Goal: Task Accomplishment & Management: Manage account settings

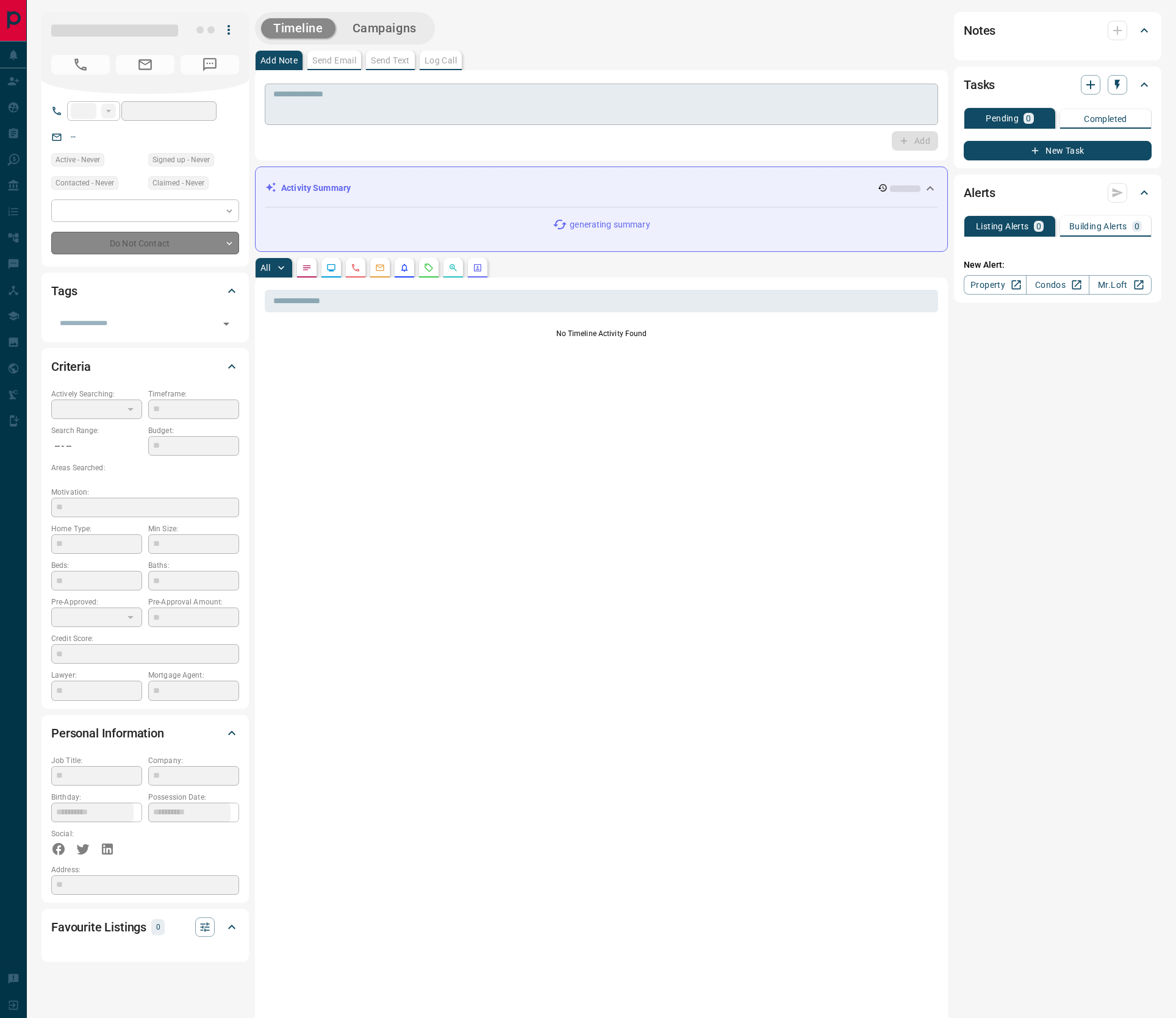
type input "**"
type input "**********"
type input "*"
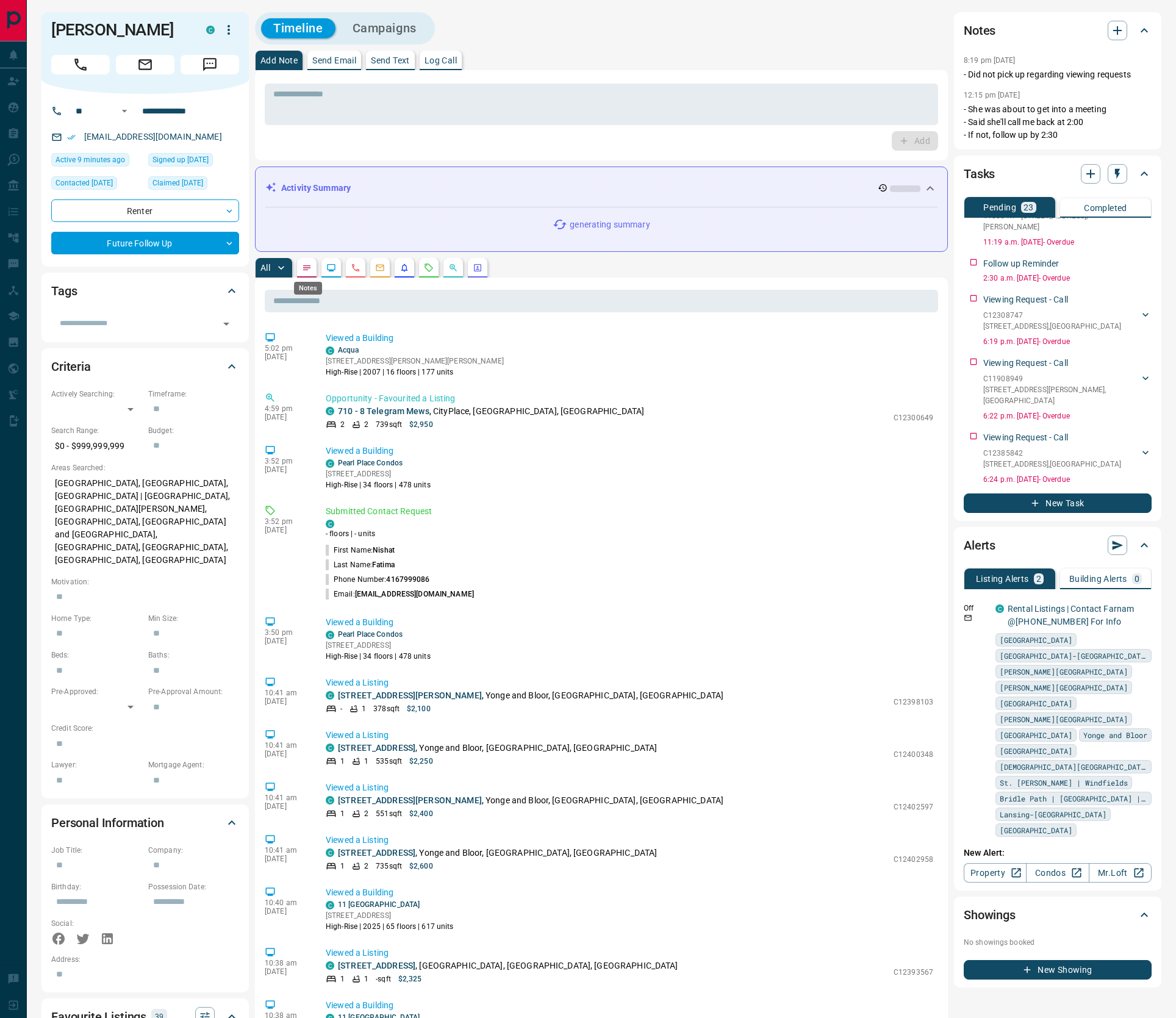
click at [305, 268] on icon "Notes" at bounding box center [307, 267] width 10 height 10
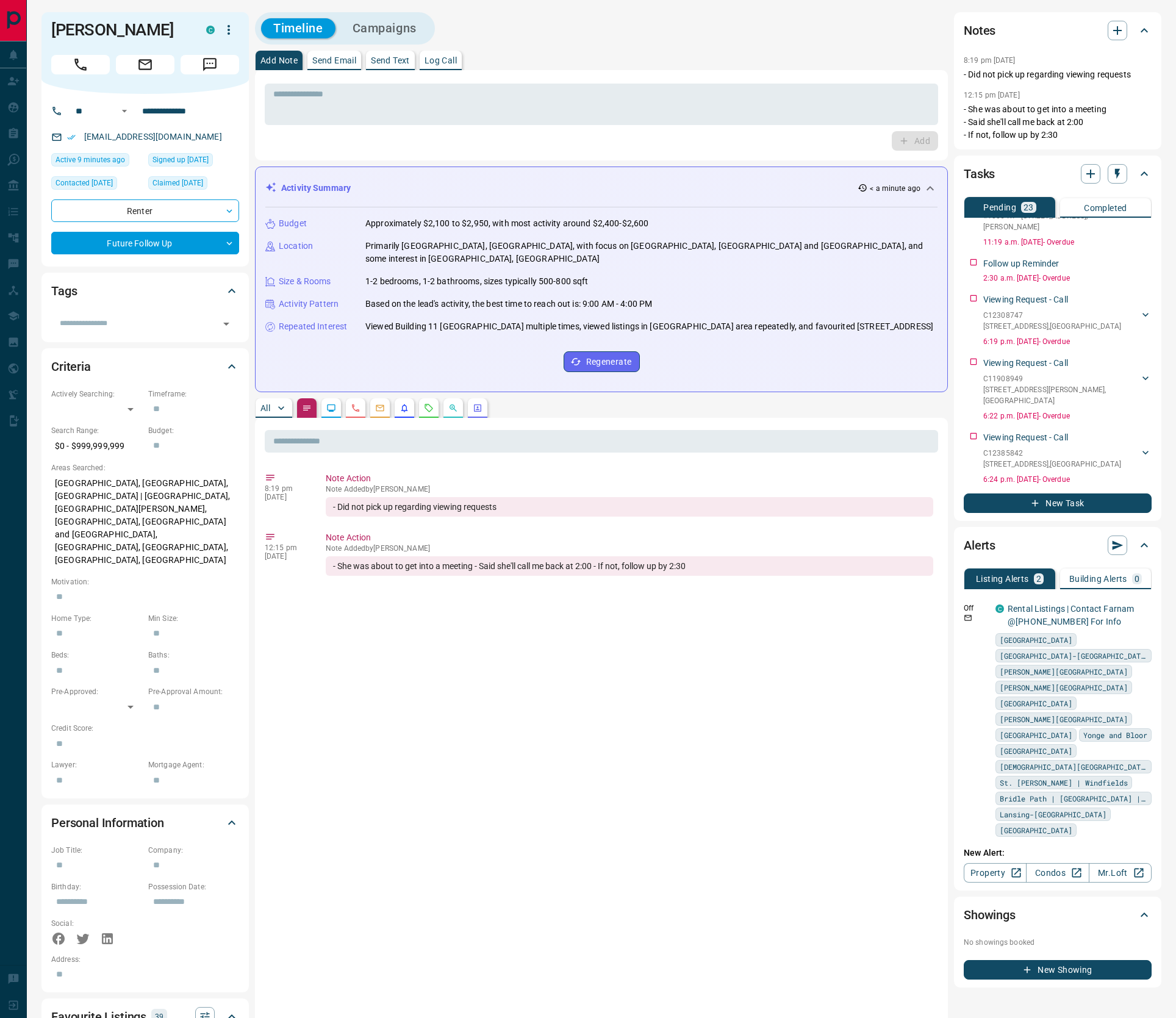
click at [270, 404] on p "All" at bounding box center [265, 408] width 10 height 8
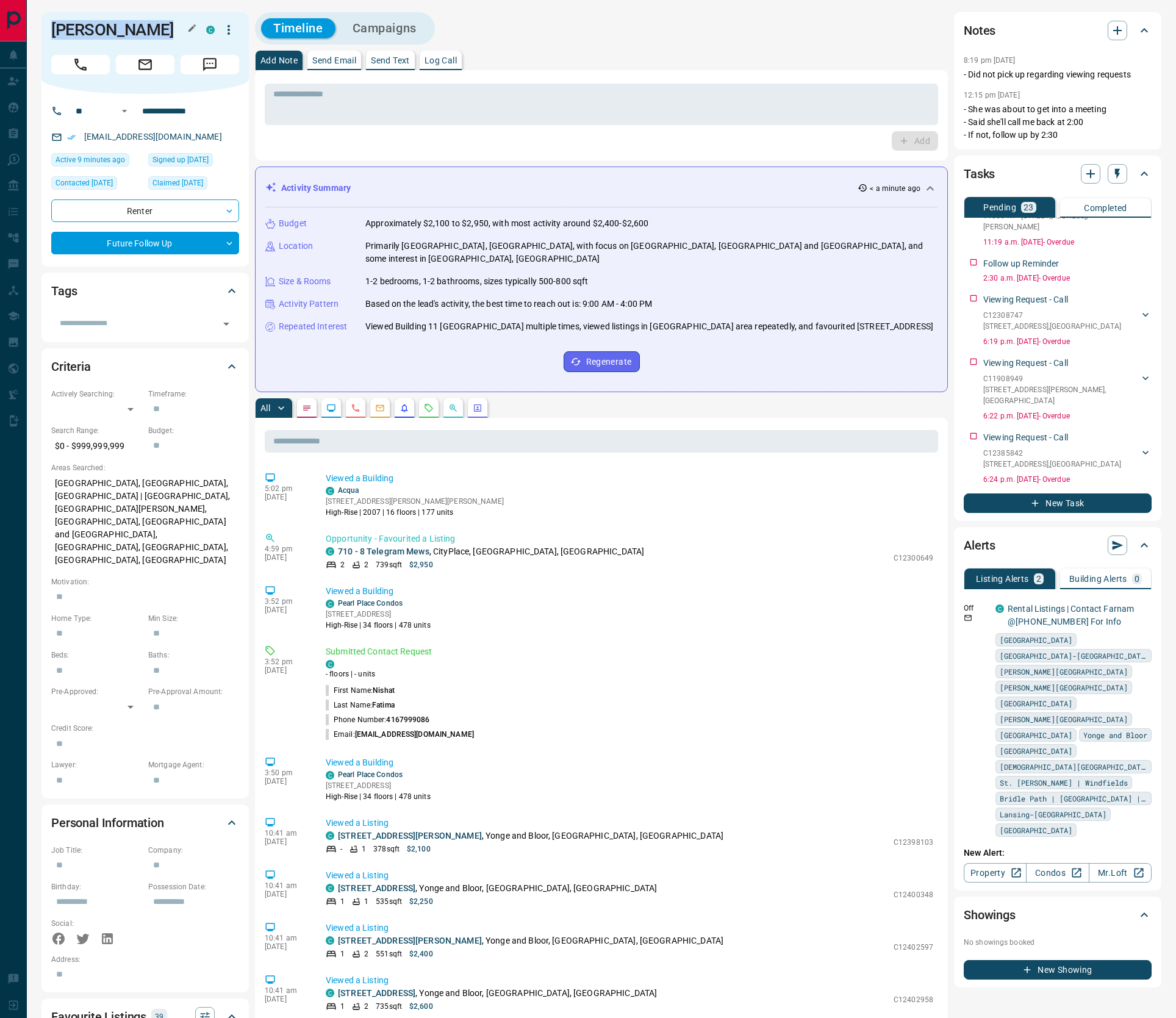
drag, startPoint x: 167, startPoint y: 32, endPoint x: 50, endPoint y: 37, distance: 117.1
click at [50, 37] on div "Nishat Fatima C" at bounding box center [145, 53] width 207 height 81
copy h1 "[PERSON_NAME]"
click at [307, 403] on icon "Notes" at bounding box center [307, 408] width 10 height 10
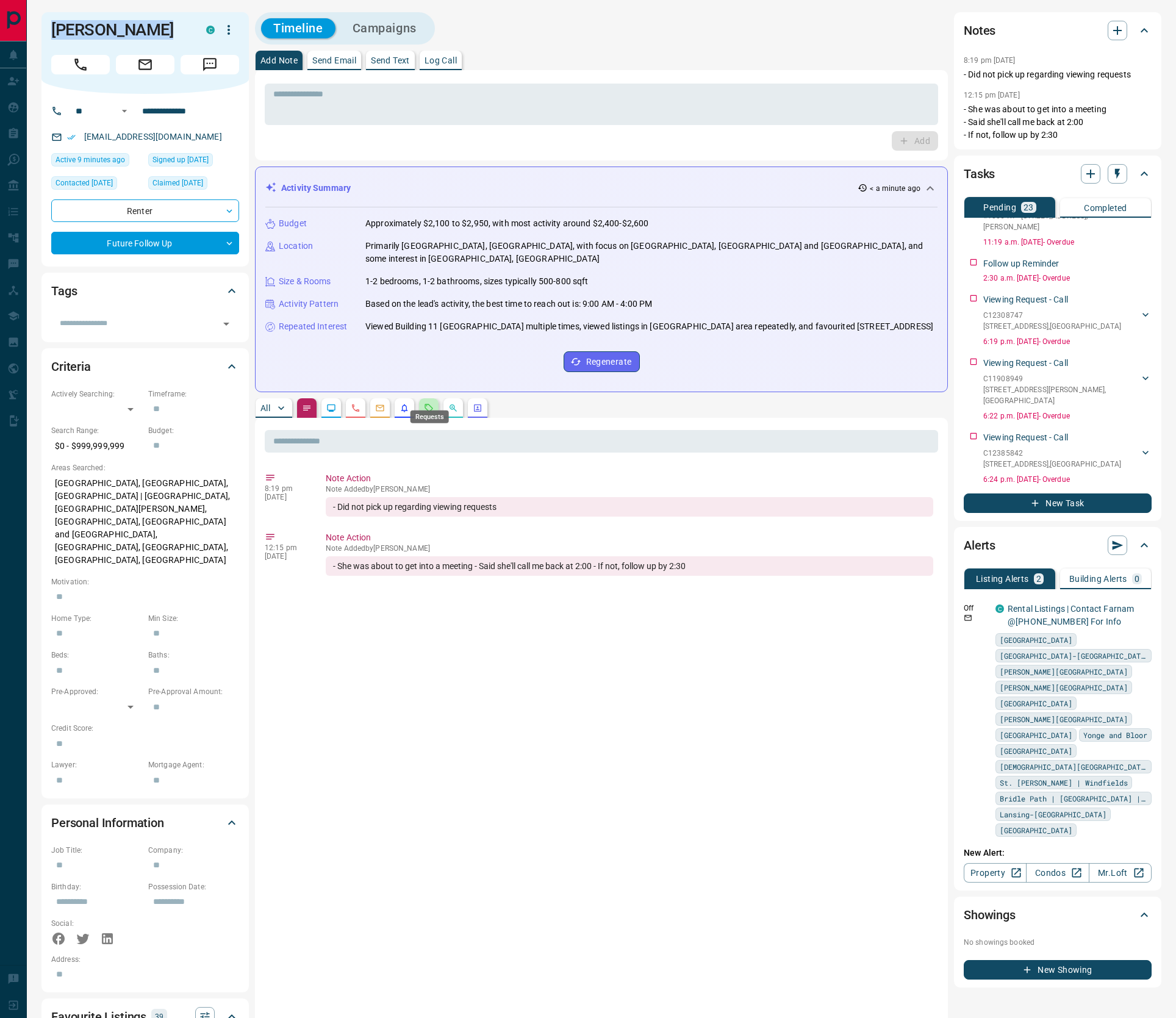
click at [430, 404] on icon "Requests" at bounding box center [429, 408] width 8 height 8
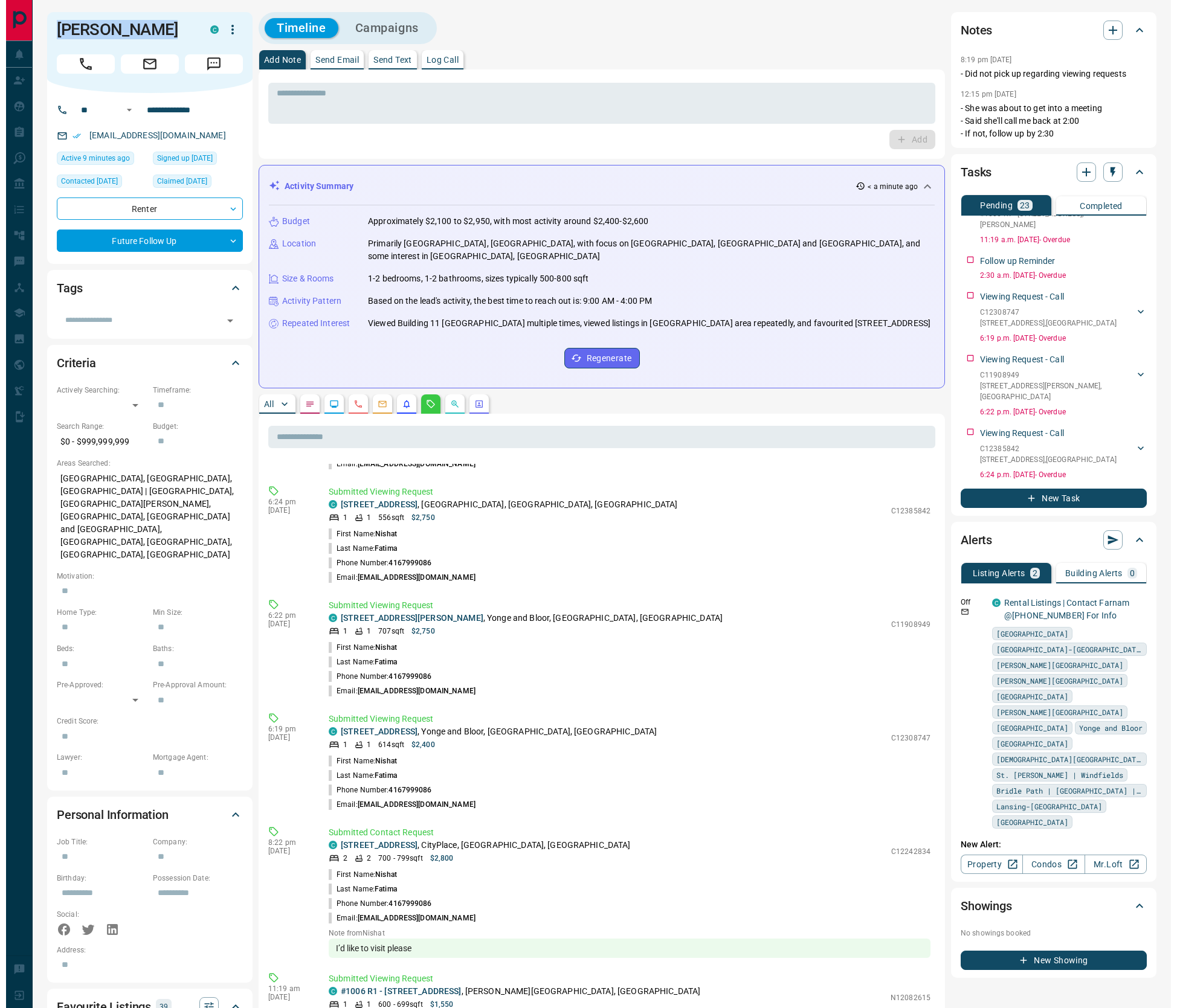
scroll to position [530, 0]
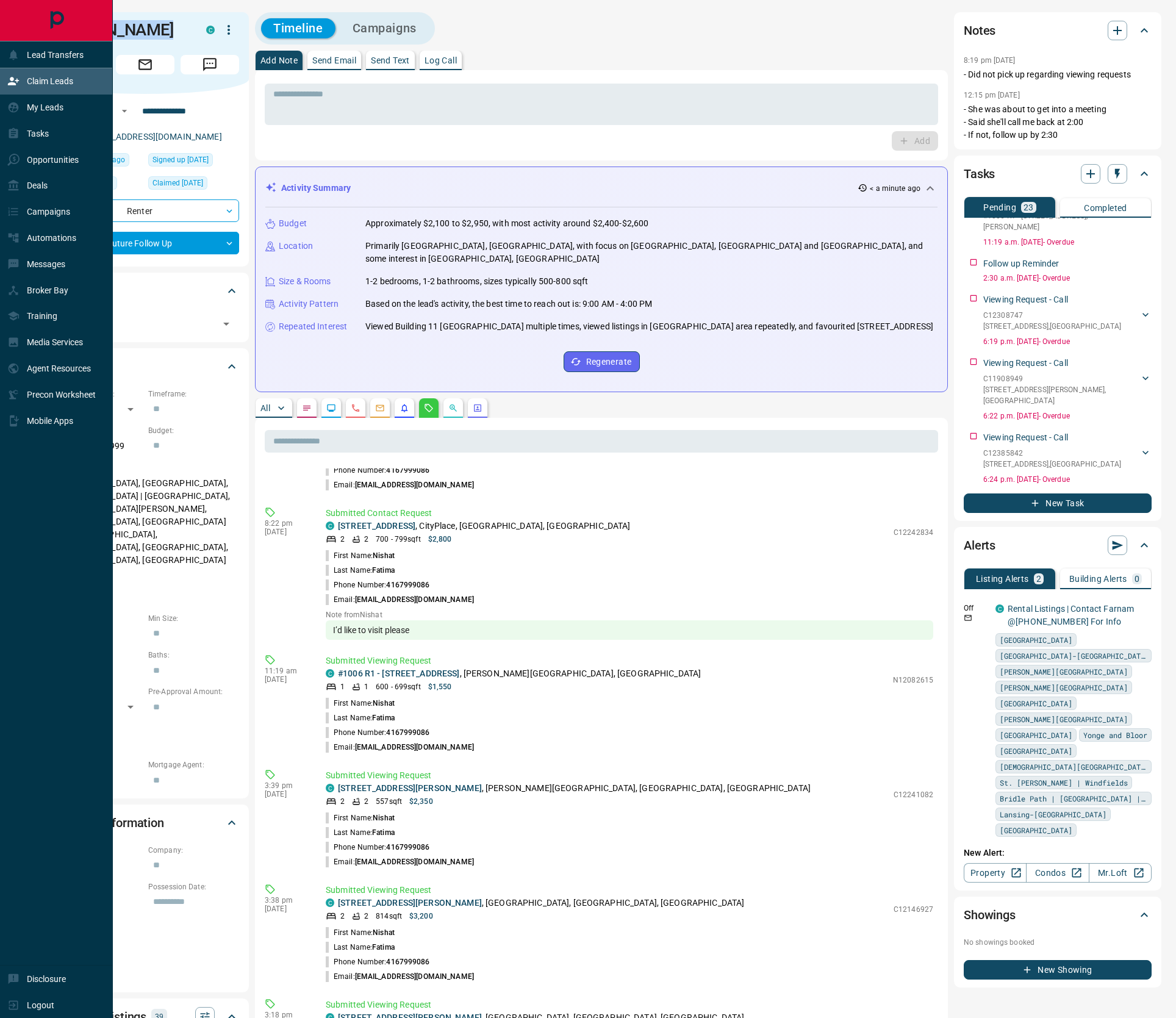
click at [64, 88] on div "Claim Leads" at bounding box center [41, 81] width 66 height 20
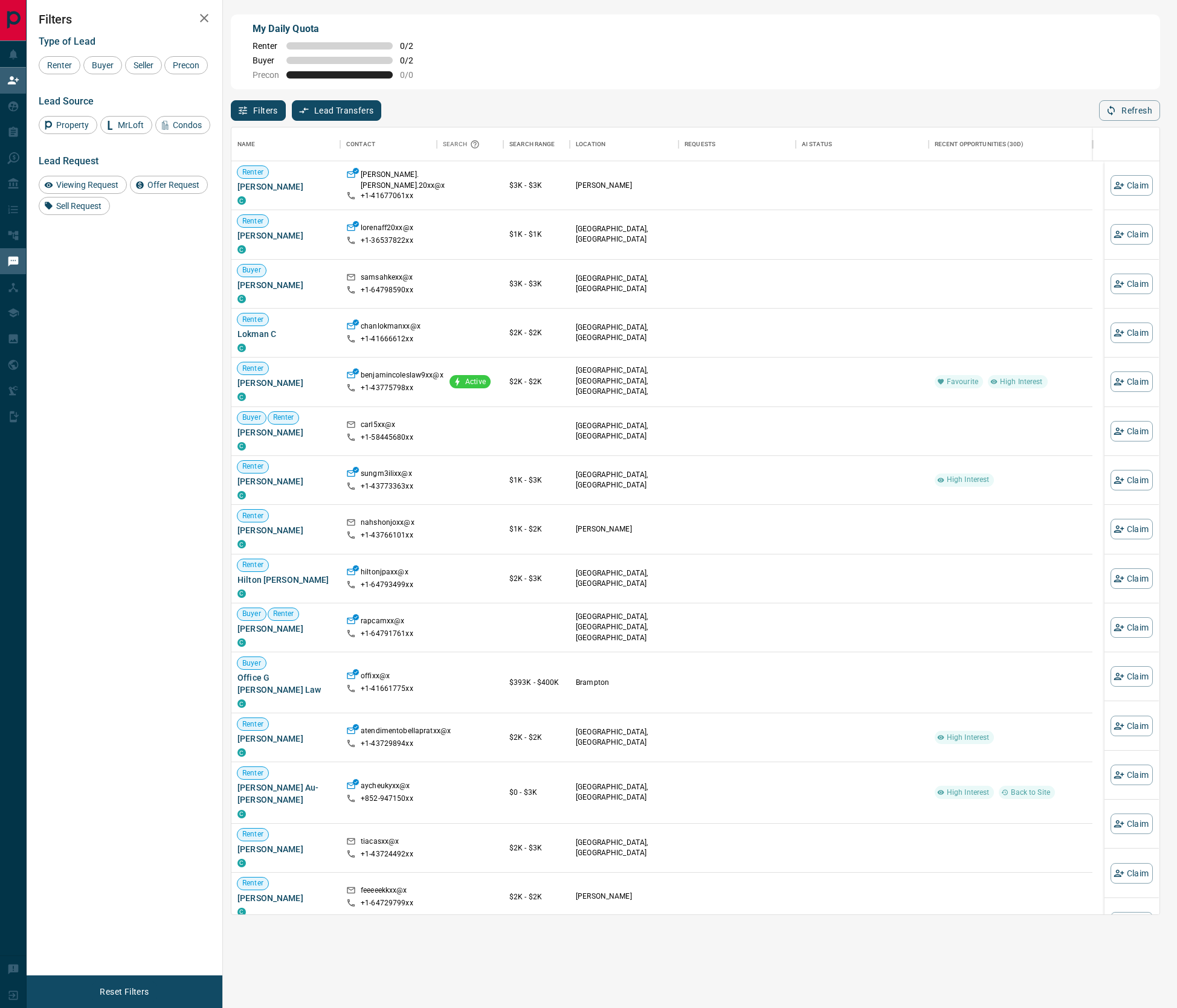
scroll to position [774, 915]
